Goal: Task Accomplishment & Management: Manage account settings

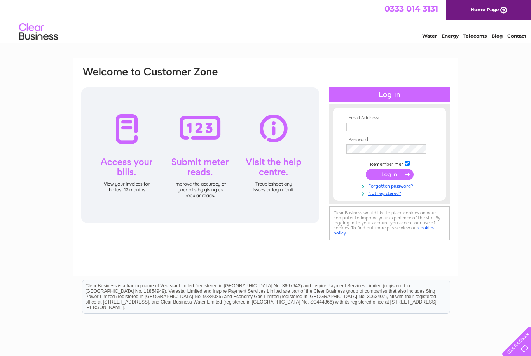
click at [393, 128] on input "text" at bounding box center [386, 127] width 80 height 9
type input "thehandyman133@gmail.com"
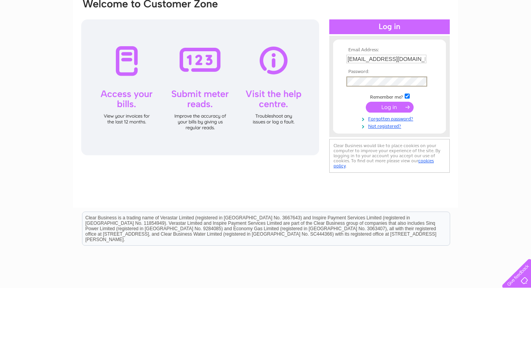
click at [390, 170] on input "submit" at bounding box center [390, 175] width 48 height 11
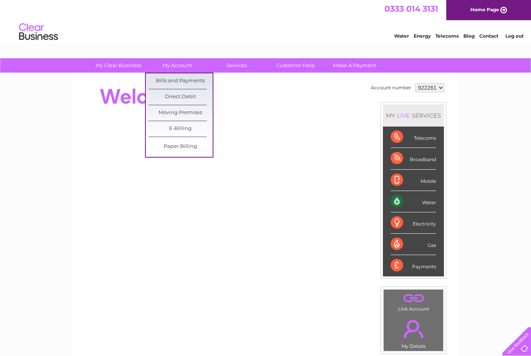
click at [171, 80] on link "Bills and Payments" at bounding box center [180, 81] width 64 height 16
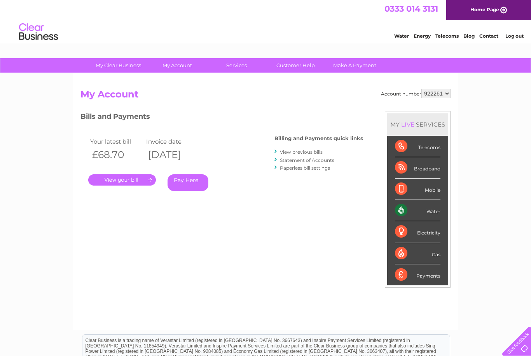
click at [122, 179] on link "." at bounding box center [122, 180] width 68 height 11
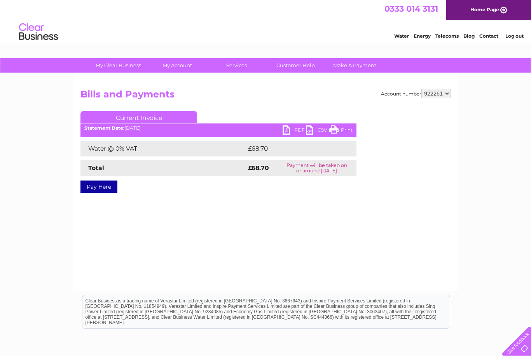
click at [287, 133] on link "PDF" at bounding box center [294, 131] width 23 height 11
